Goal: Information Seeking & Learning: Learn about a topic

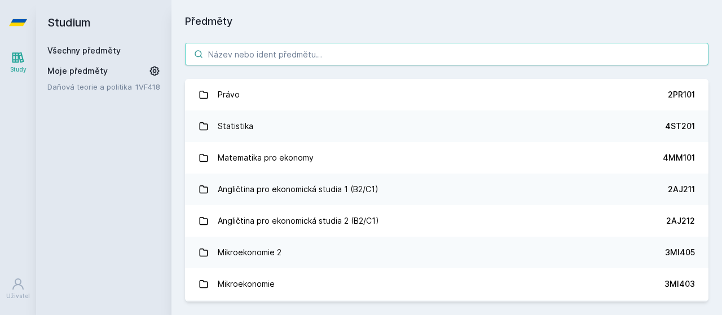
click at [285, 53] on input "search" at bounding box center [446, 54] width 523 height 23
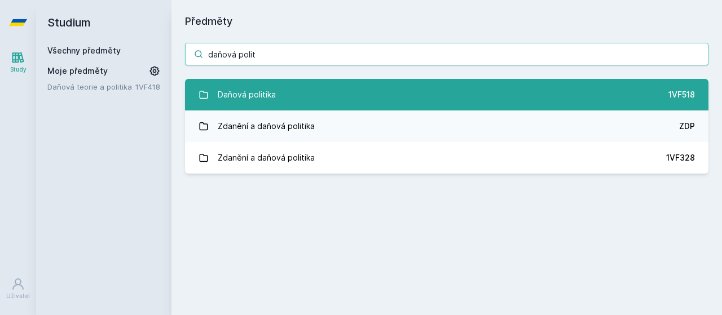
type input "daňová polit"
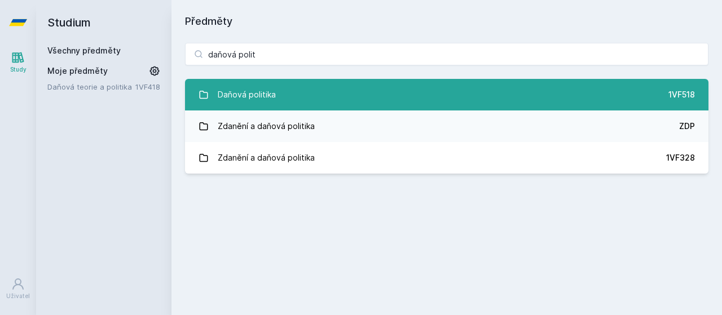
click at [295, 88] on link "Daňová politika 1VF518" at bounding box center [446, 95] width 523 height 32
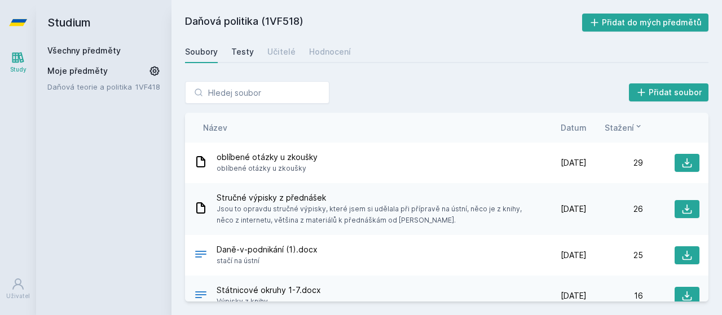
click at [245, 47] on div "Testy" at bounding box center [242, 51] width 23 height 11
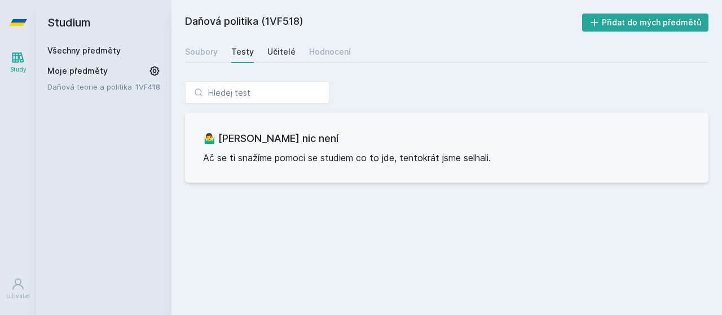
click at [281, 43] on link "Učitelé" at bounding box center [281, 52] width 28 height 23
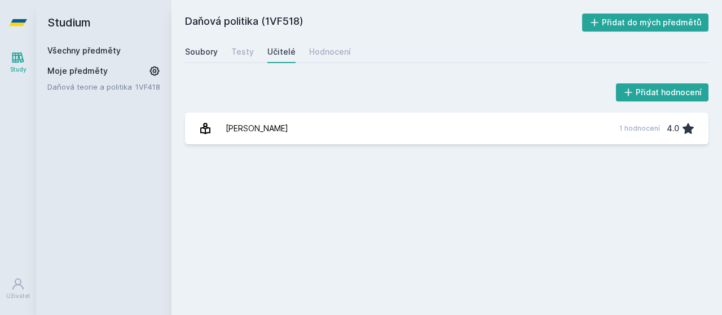
click at [206, 50] on div "Soubory" at bounding box center [201, 51] width 33 height 11
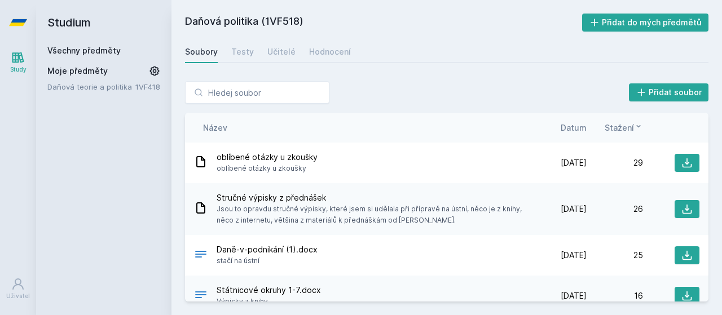
click at [575, 125] on span "Datum" at bounding box center [573, 128] width 26 height 12
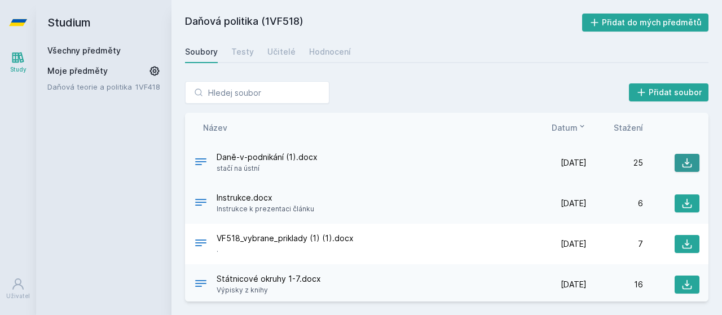
click at [675, 160] on button at bounding box center [686, 163] width 25 height 18
